Goal: Find specific page/section: Find specific page/section

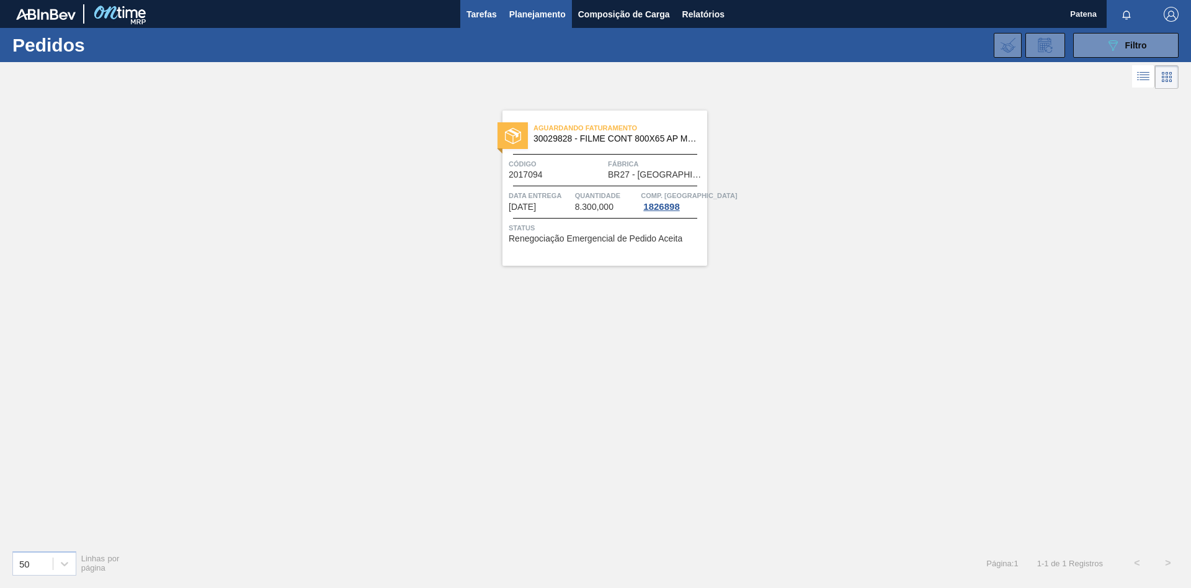
click at [477, 17] on span "Tarefas" at bounding box center [482, 14] width 30 height 15
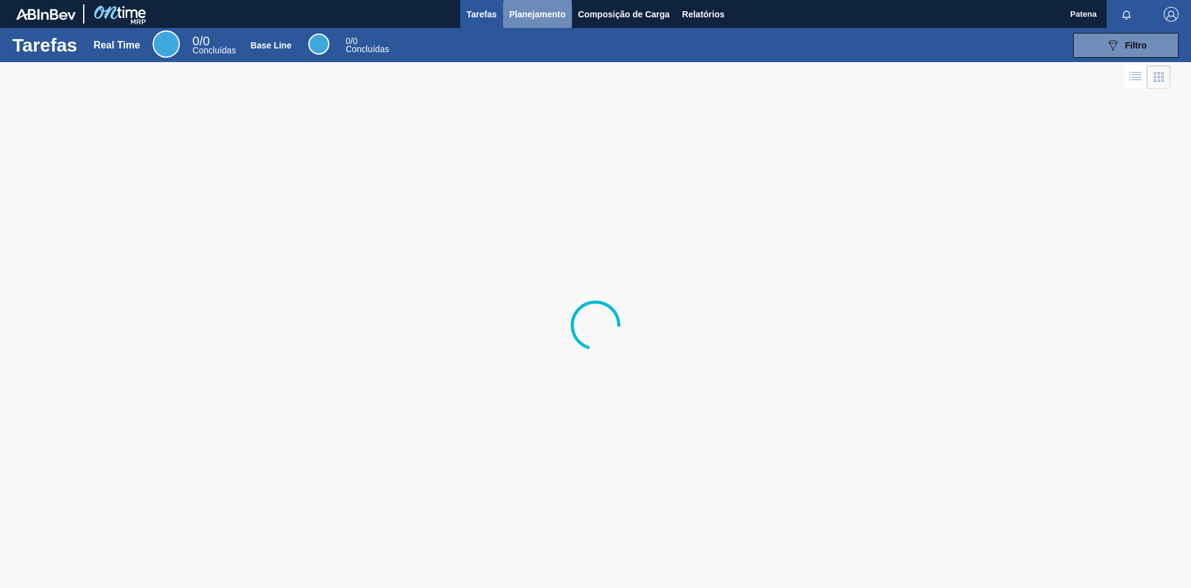
click at [523, 16] on span "Planejamento" at bounding box center [537, 14] width 56 height 15
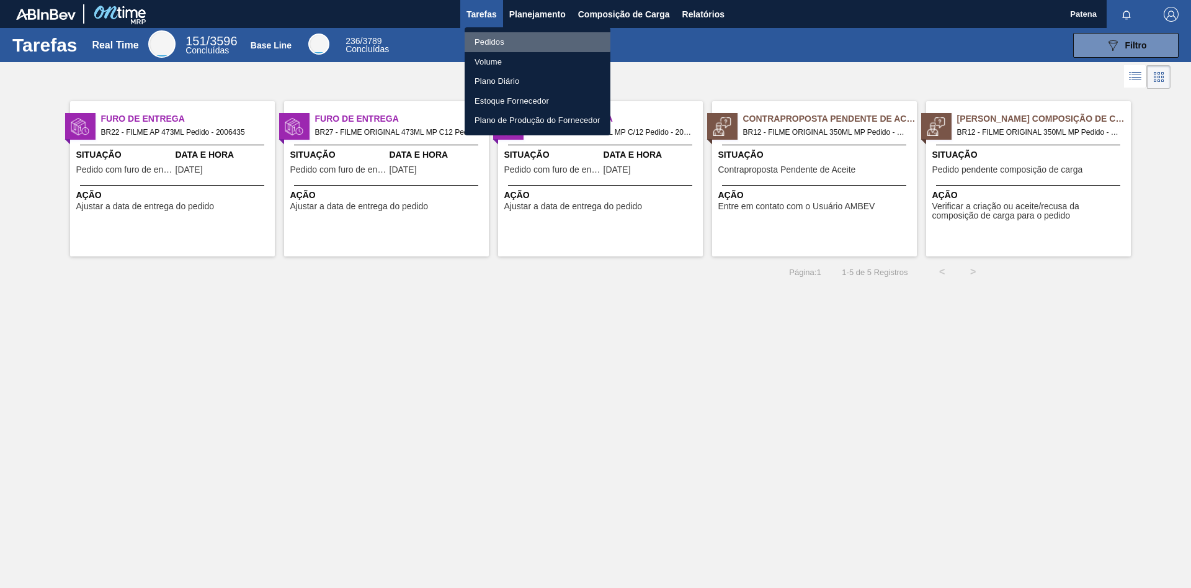
click at [510, 39] on li "Pedidos" at bounding box center [538, 42] width 146 height 20
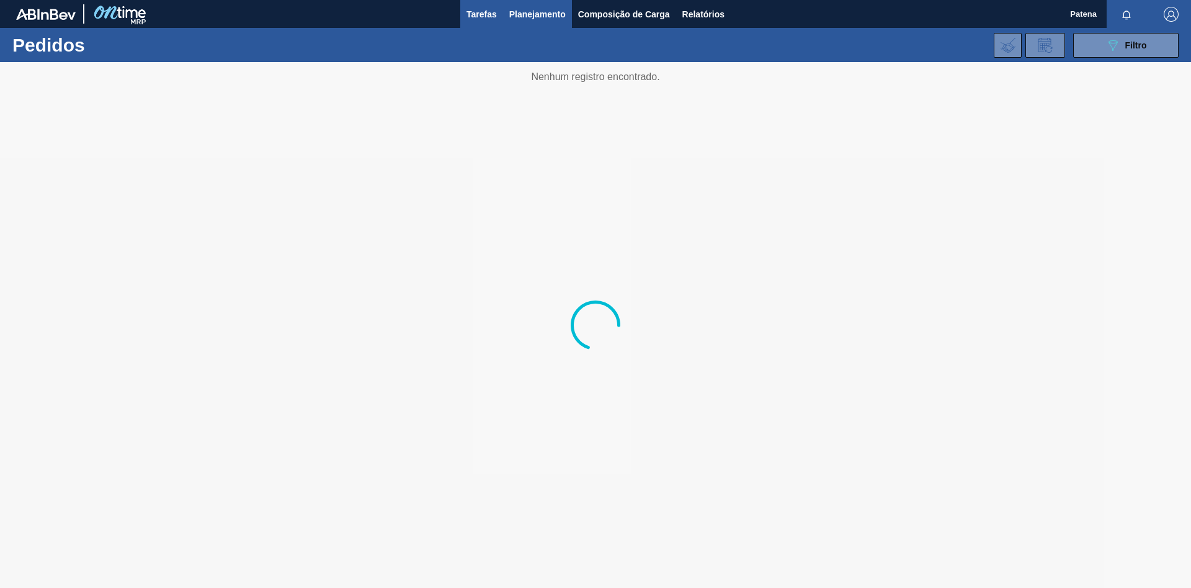
click at [464, 17] on button "Tarefas" at bounding box center [481, 14] width 43 height 28
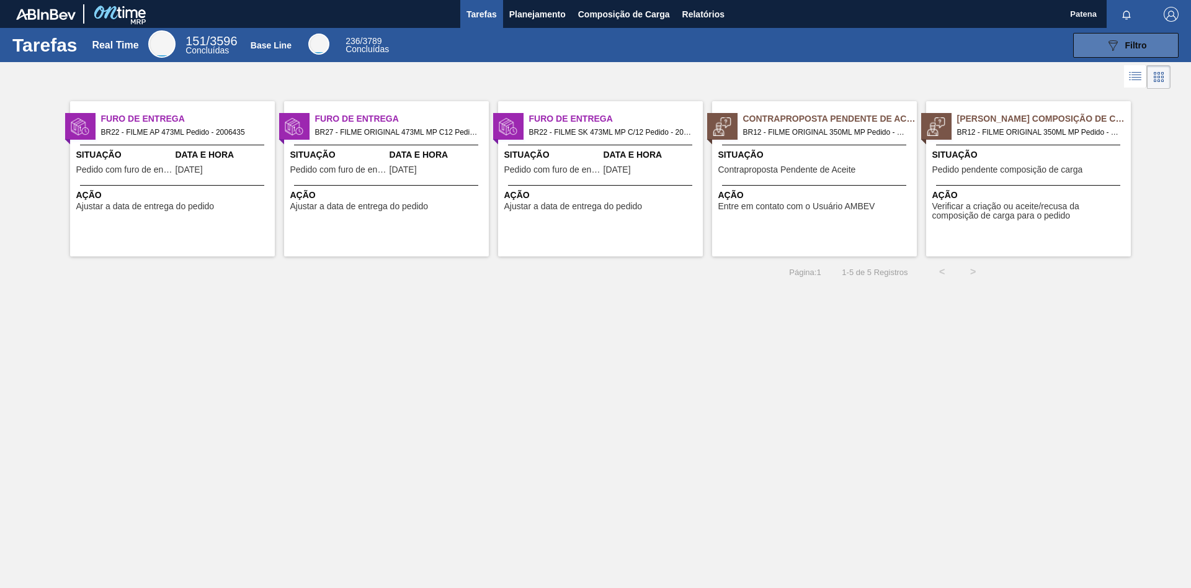
click at [1114, 48] on icon "089F7B8B-B2A5-4AFE-B5C0-19BA573D28AC" at bounding box center [1113, 45] width 15 height 15
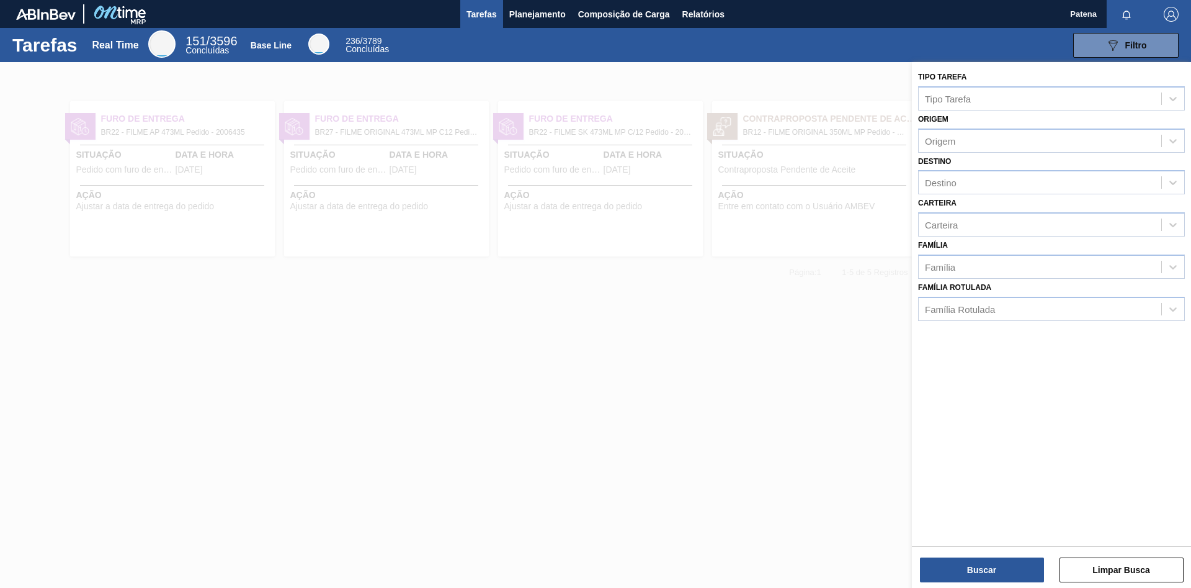
click at [704, 342] on div at bounding box center [595, 356] width 1191 height 588
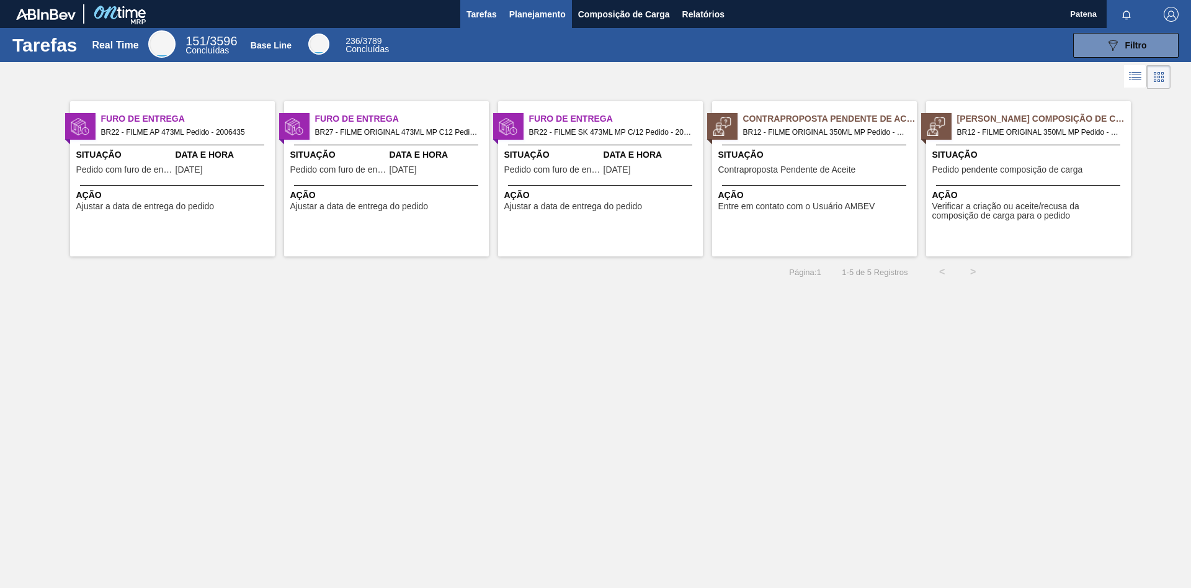
click at [529, 18] on span "Planejamento" at bounding box center [537, 14] width 56 height 15
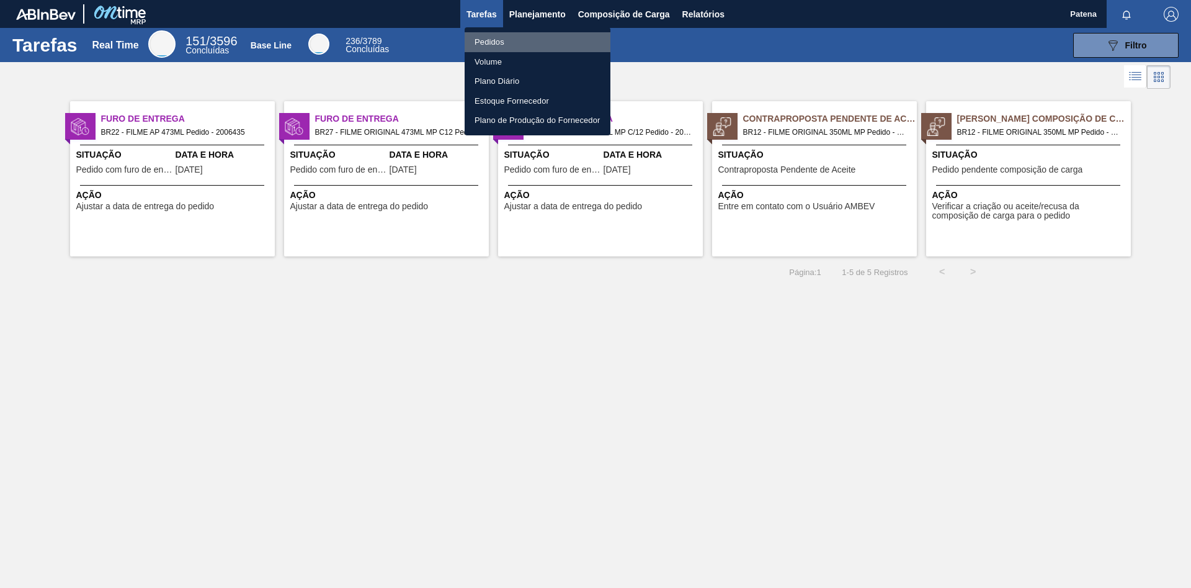
click at [513, 42] on li "Pedidos" at bounding box center [538, 42] width 146 height 20
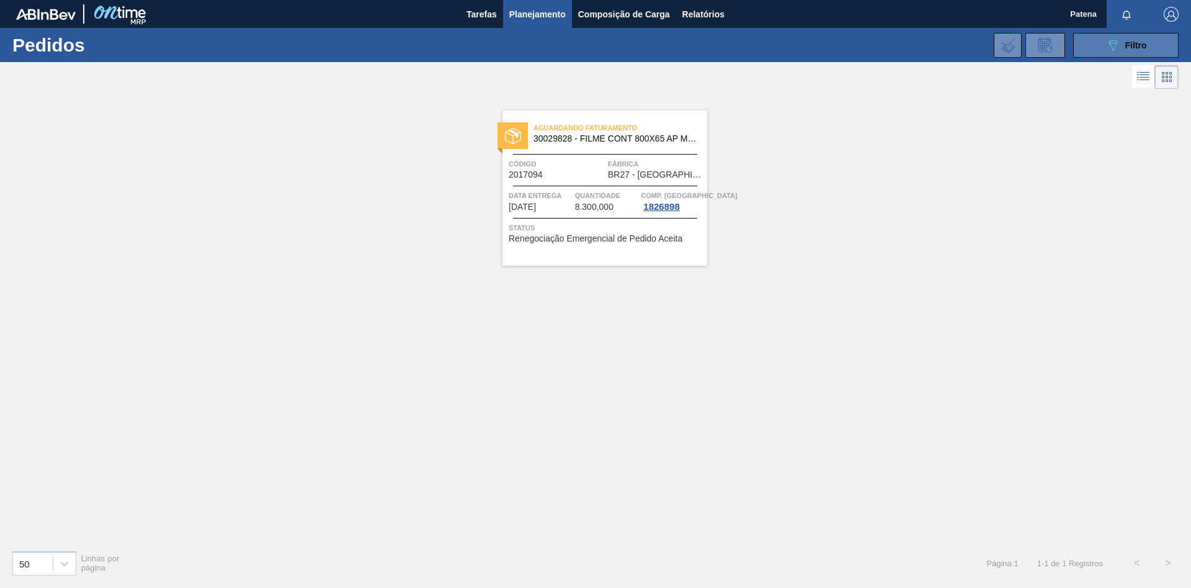
click at [1111, 42] on icon "089F7B8B-B2A5-4AFE-B5C0-19BA573D28AC" at bounding box center [1113, 45] width 15 height 15
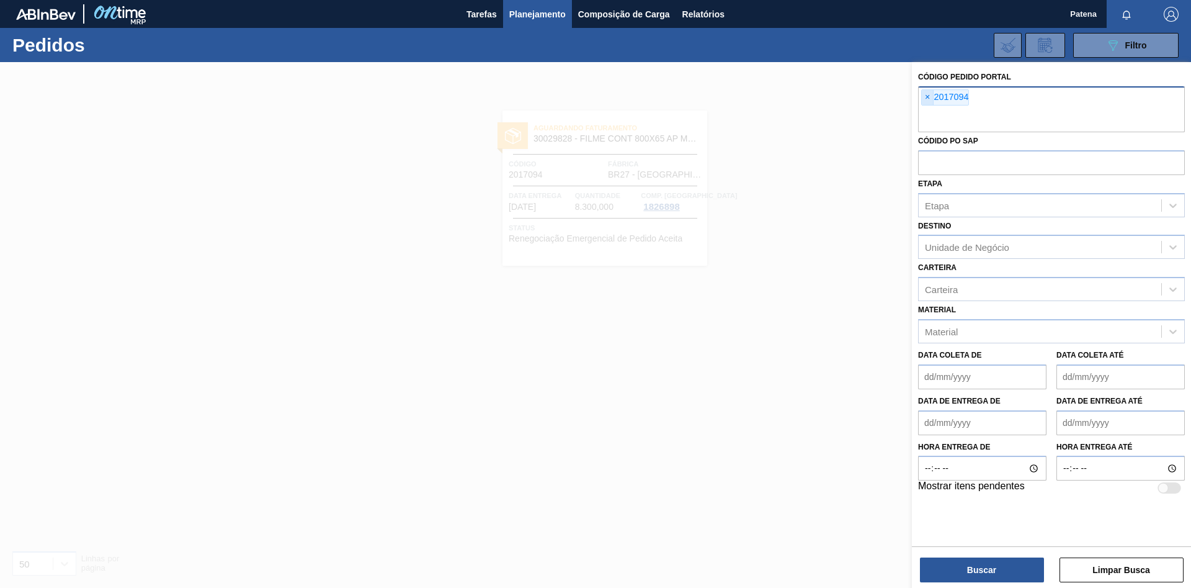
click at [925, 94] on span "×" at bounding box center [928, 97] width 12 height 15
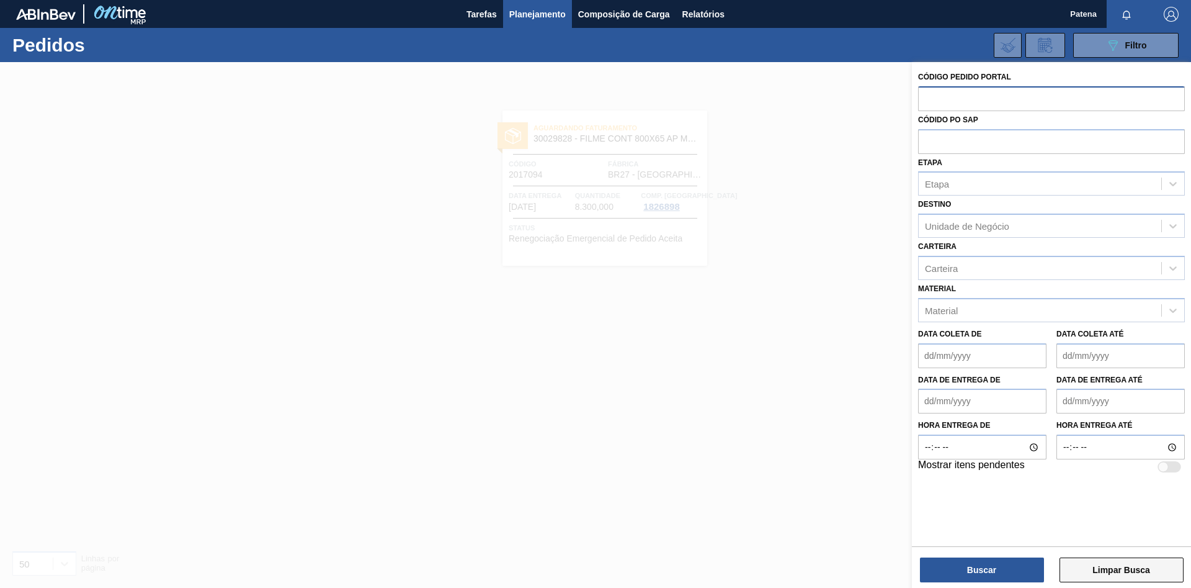
click at [1122, 574] on button "Limpar Busca" at bounding box center [1122, 569] width 124 height 25
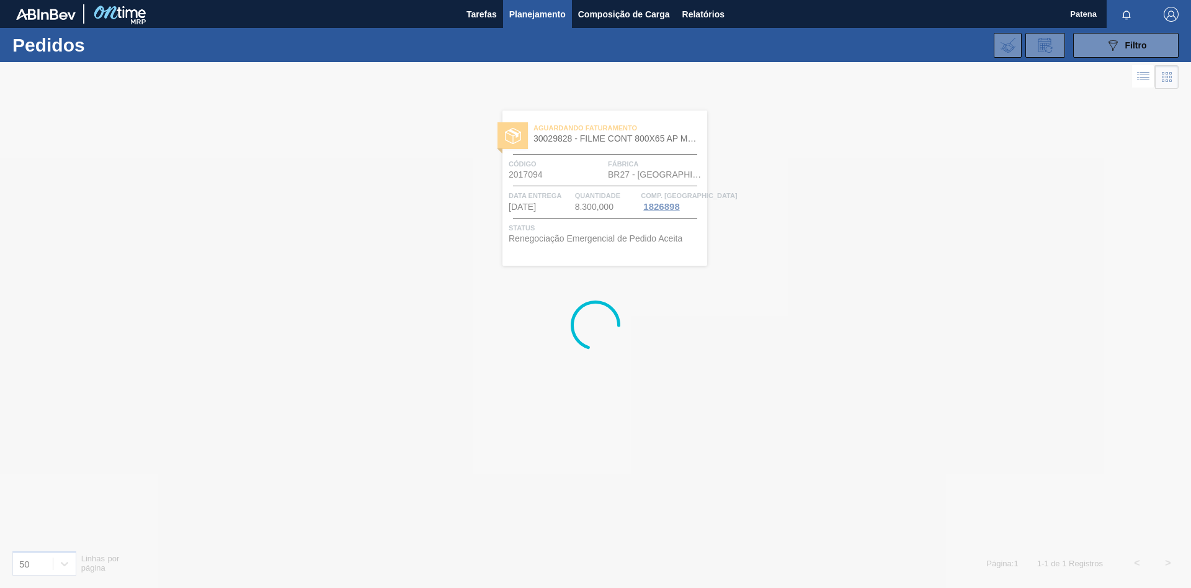
click at [854, 333] on div at bounding box center [595, 324] width 1191 height 525
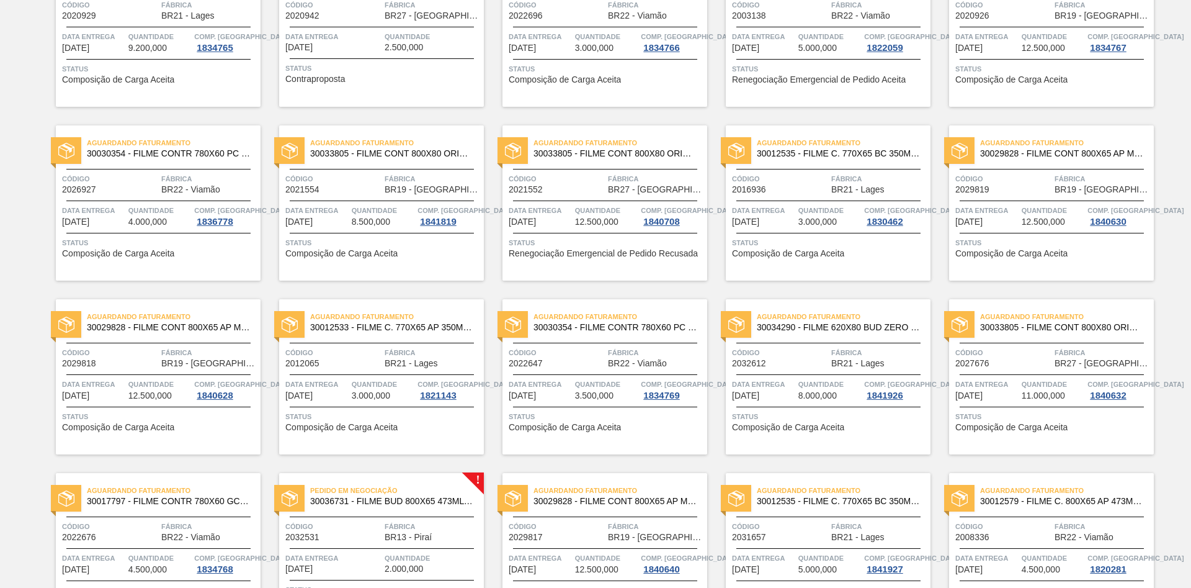
scroll to position [766, 0]
